Goal: Check status: Check status

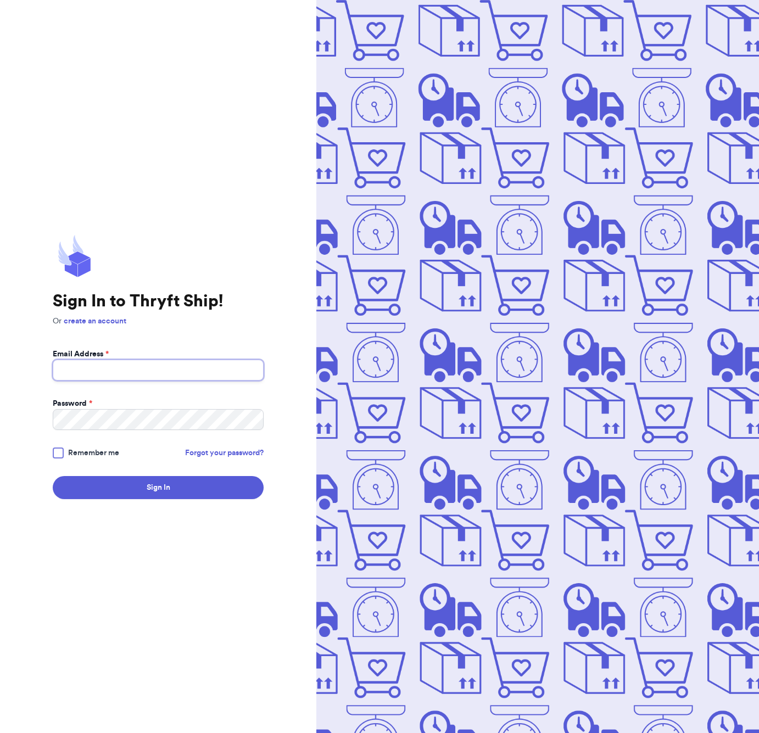
type input "gracestrendythrifts@gmail.com"
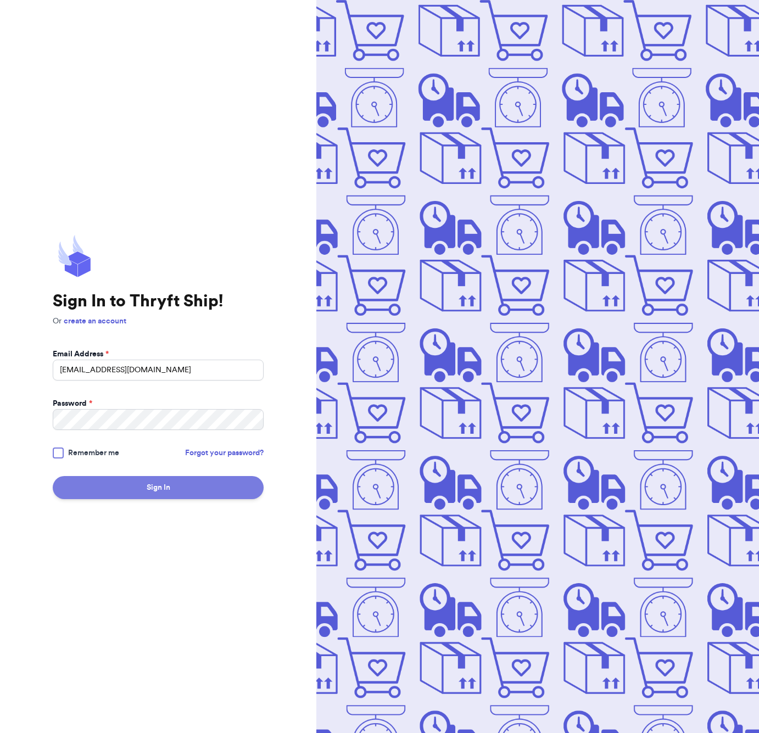
click at [165, 487] on button "Sign In" at bounding box center [158, 487] width 211 height 23
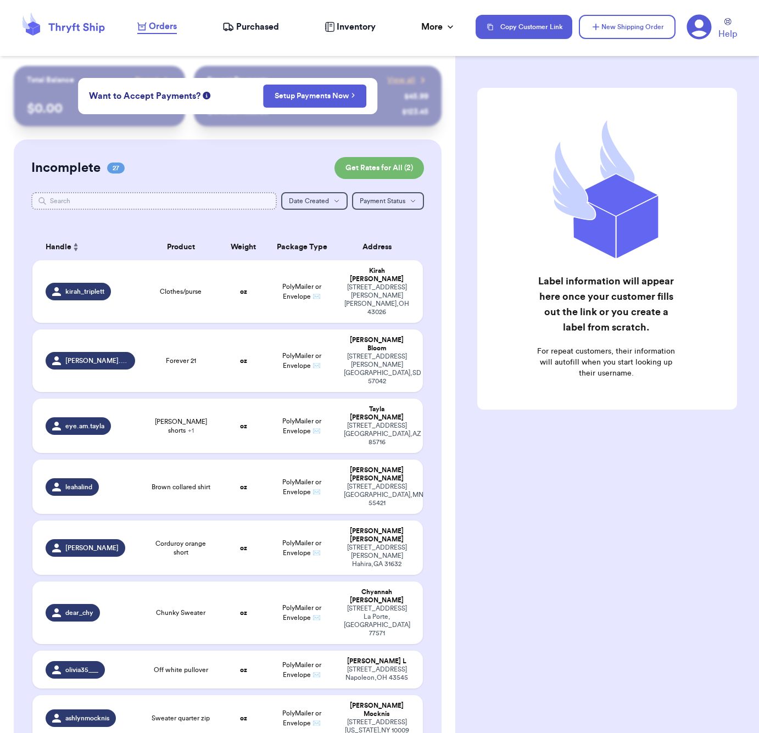
click at [136, 207] on input "text" at bounding box center [153, 201] width 245 height 18
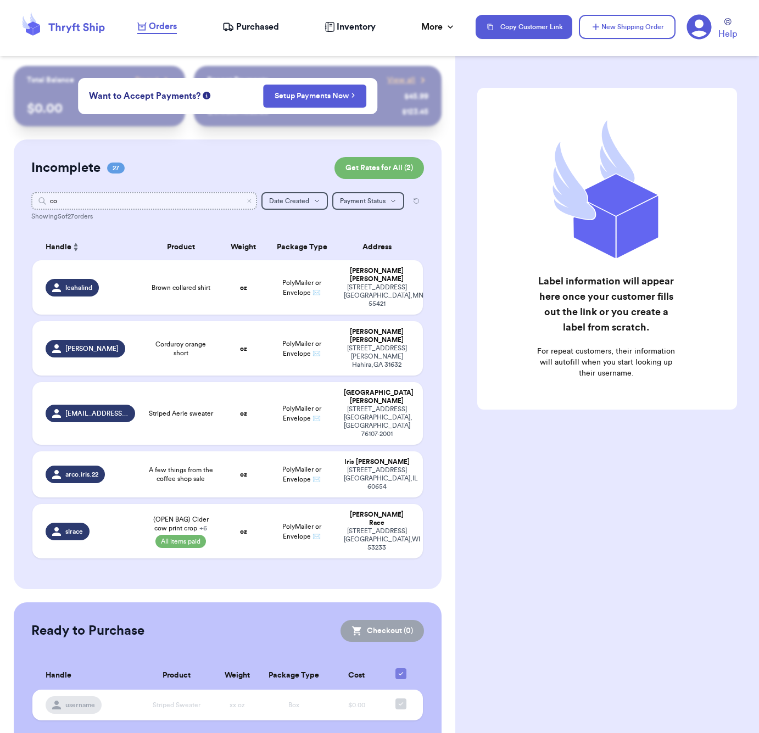
type input "c"
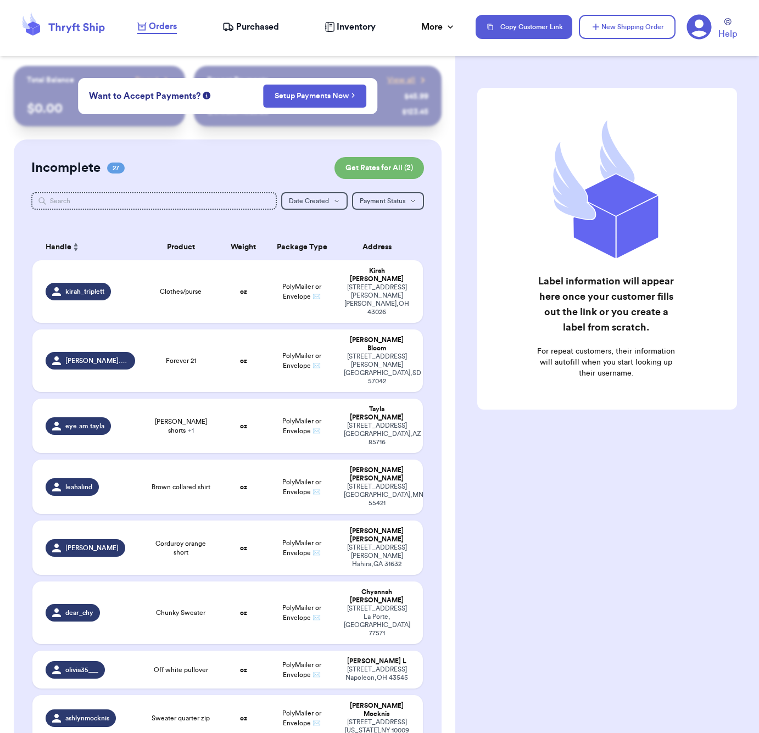
click at [254, 18] on nav "Orders Purchased Inventory More Stats Completed Orders Payments Payouts Copy Cu…" at bounding box center [442, 27] width 632 height 36
click at [252, 23] on span "Purchased" at bounding box center [257, 26] width 43 height 13
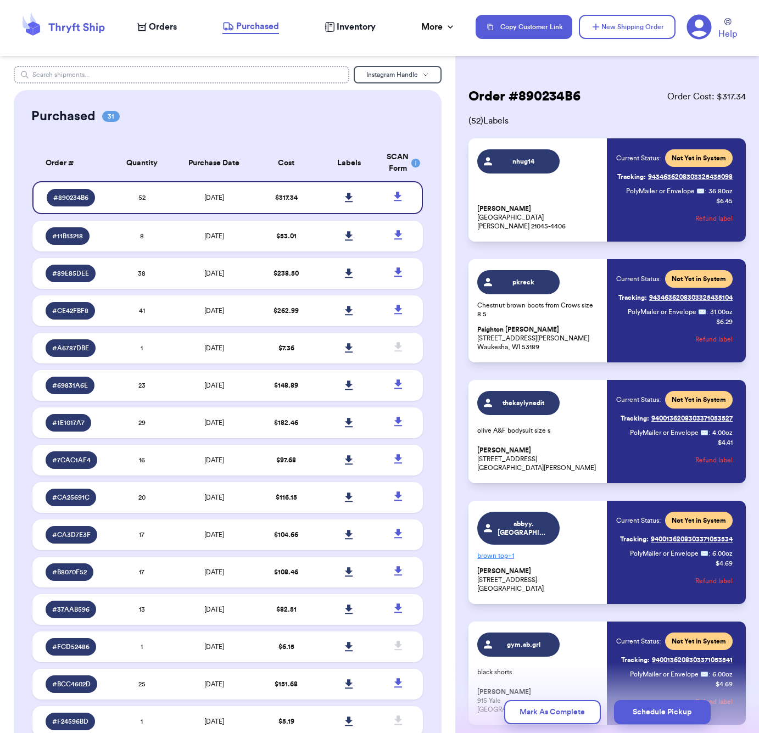
click at [209, 75] on input "text" at bounding box center [181, 75] width 335 height 18
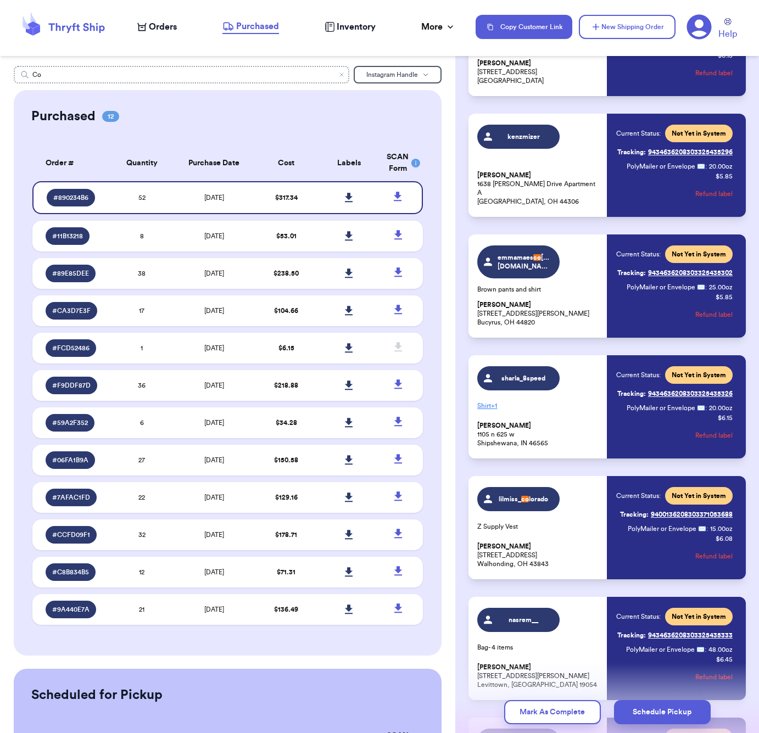
scroll to position [3809, 0]
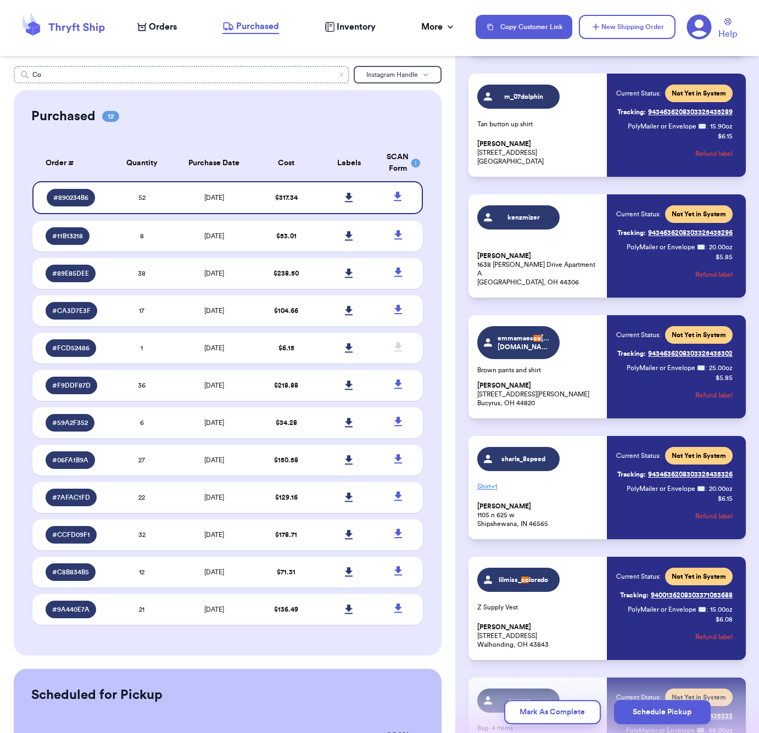
type input "C"
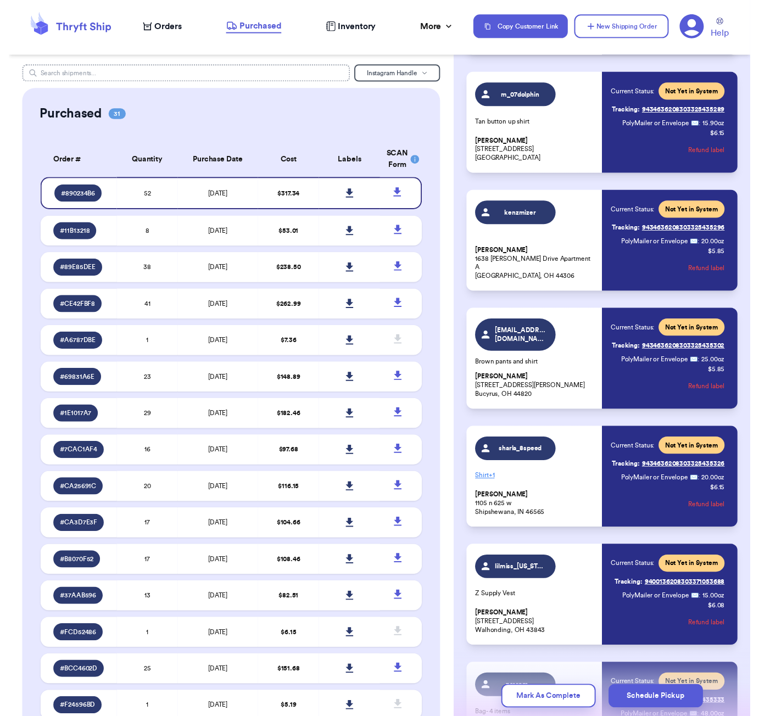
scroll to position [0, 0]
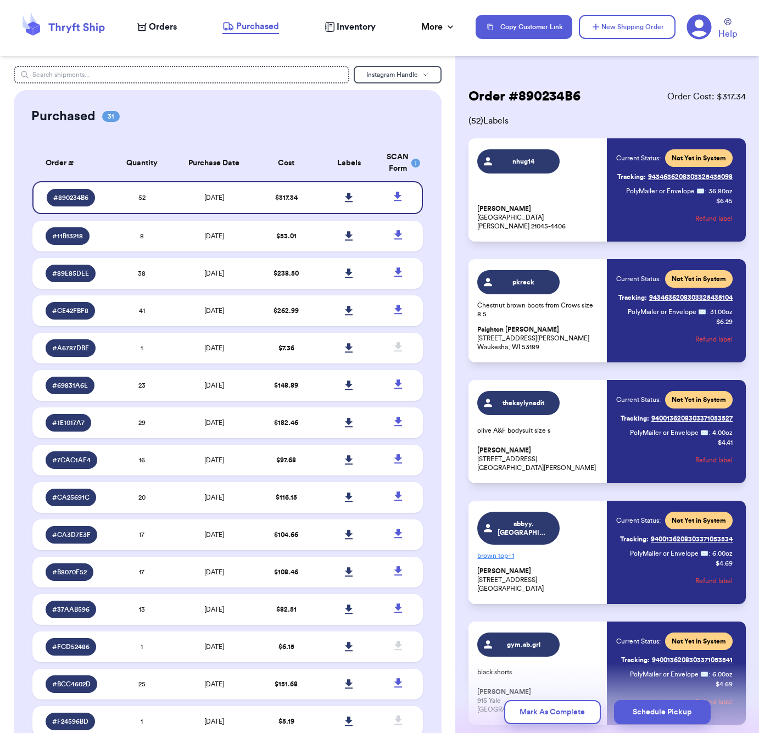
click at [597, 99] on div "Order # 890234B6 Order Cost: $ 317.34" at bounding box center [606, 97] width 277 height 18
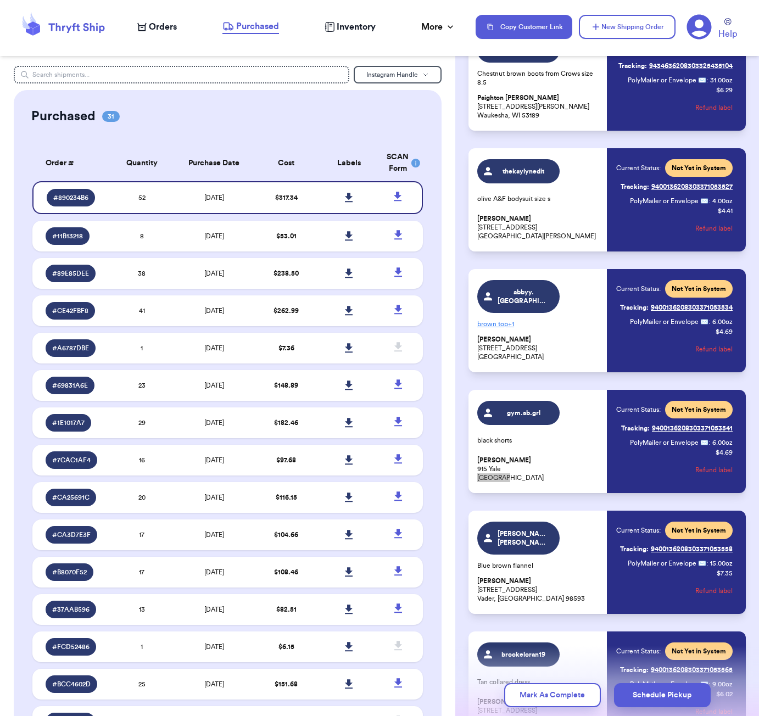
scroll to position [233, 0]
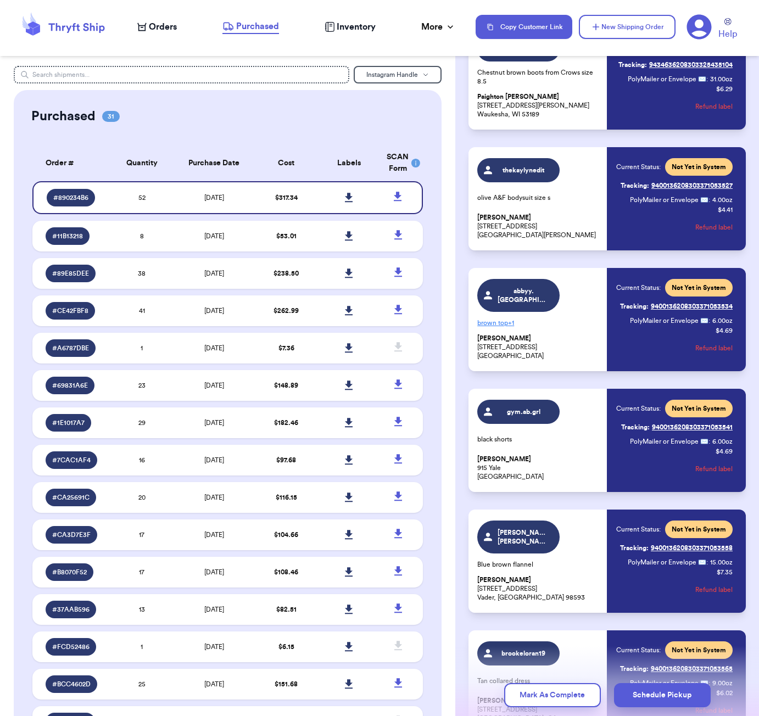
click at [534, 589] on p "[PERSON_NAME] [STREET_ADDRESS][PERSON_NAME]" at bounding box center [538, 588] width 123 height 26
click at [160, 30] on span "Orders" at bounding box center [163, 26] width 28 height 13
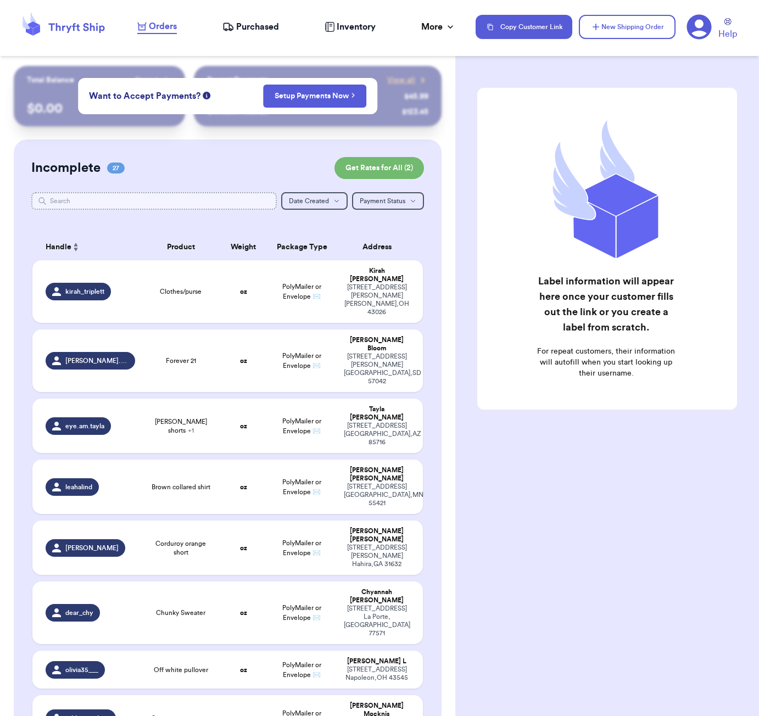
click at [142, 203] on input "text" at bounding box center [153, 201] width 245 height 18
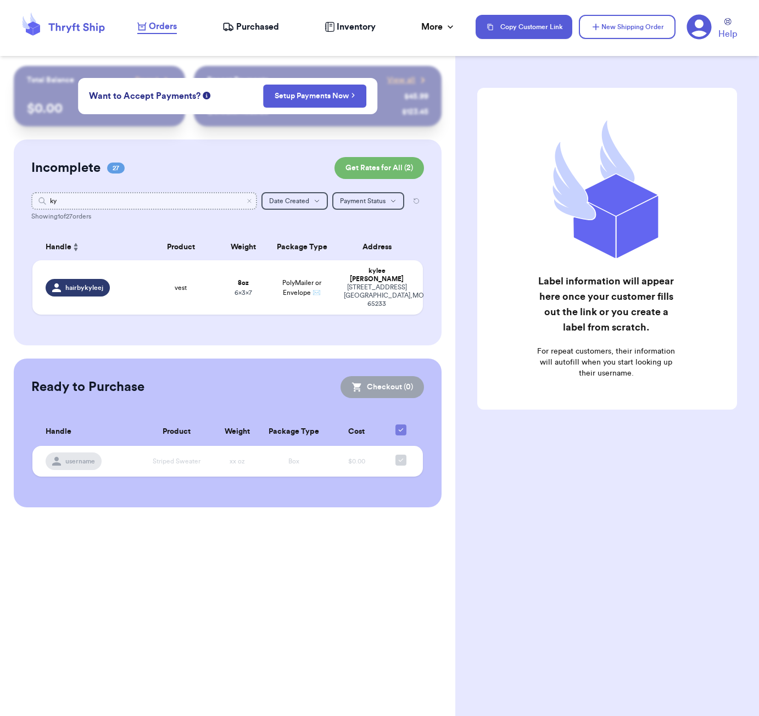
type input "k"
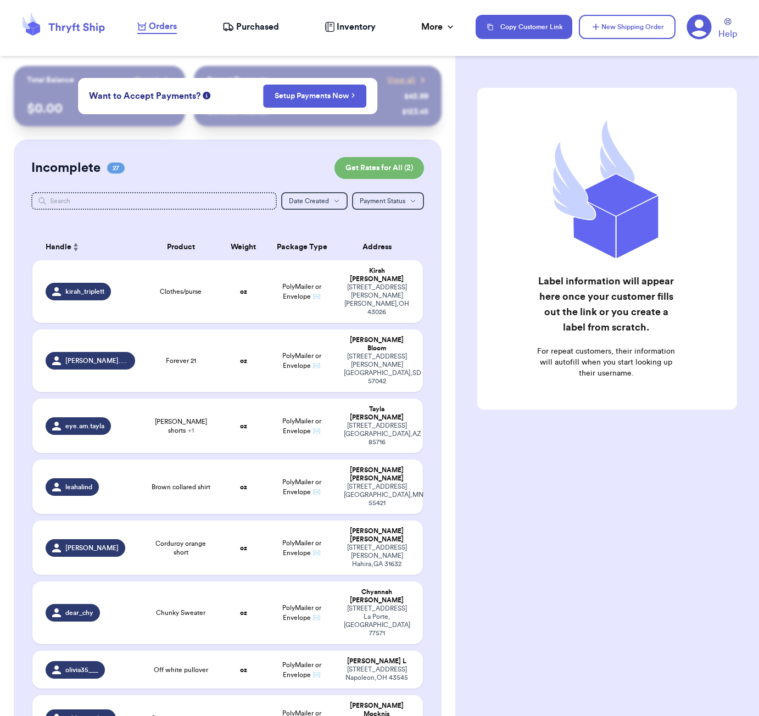
click at [459, 236] on div "Label information will appear here once your customer fills out the link or you…" at bounding box center [607, 276] width 304 height 421
click at [141, 197] on input "text" at bounding box center [153, 201] width 245 height 18
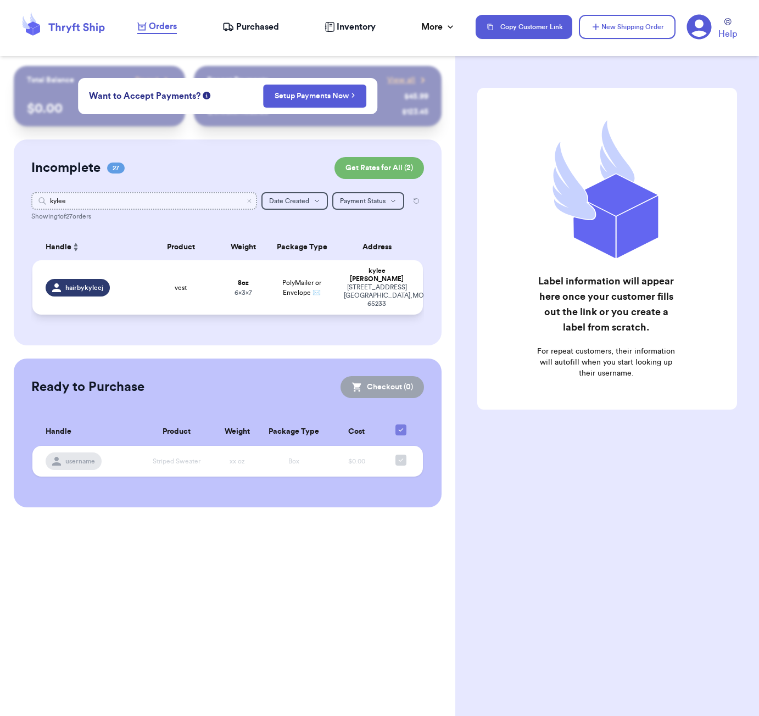
type input "kylee"
click at [135, 282] on td "hairbykyleej" at bounding box center [86, 287] width 109 height 54
